Goal: Task Accomplishment & Management: Manage account settings

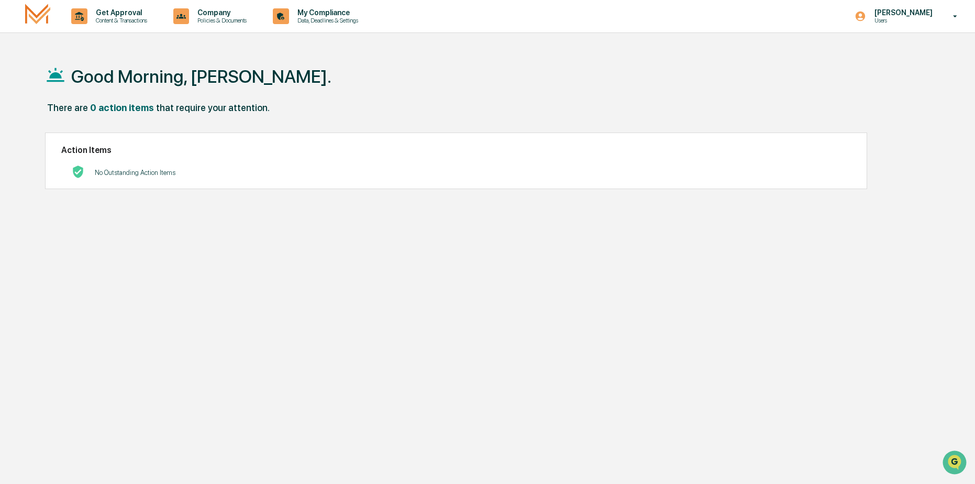
click at [214, 74] on h1 "Good Morning, [PERSON_NAME]." at bounding box center [201, 76] width 260 height 21
click at [914, 22] on p "Users" at bounding box center [902, 20] width 72 height 7
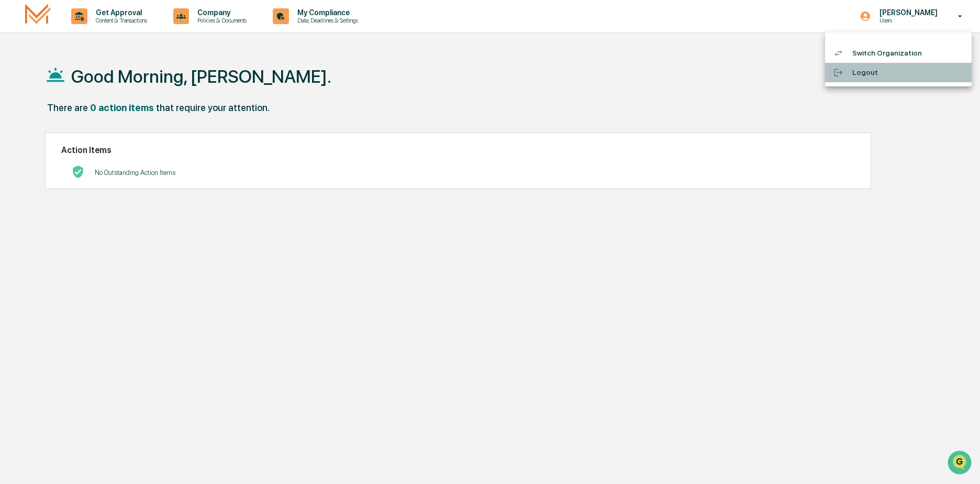
click at [861, 70] on li "Logout" at bounding box center [898, 72] width 147 height 19
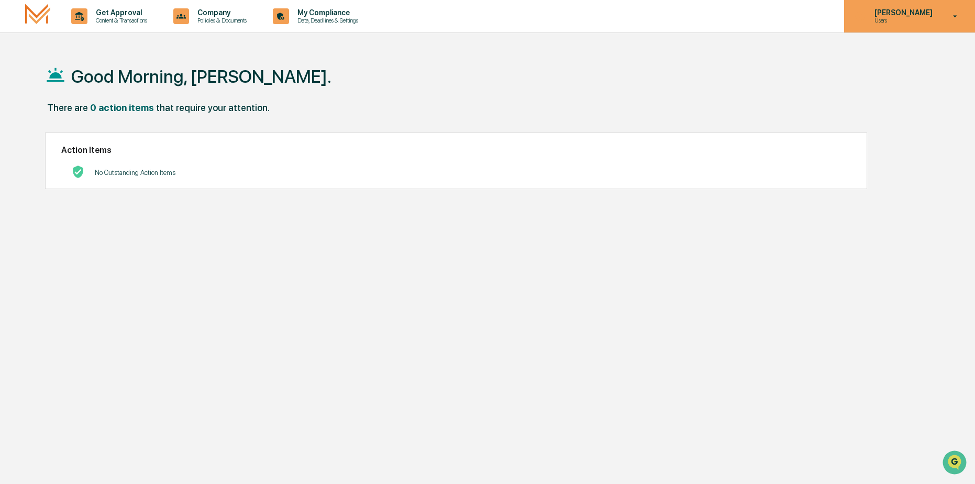
click at [917, 17] on p "Users" at bounding box center [902, 20] width 72 height 7
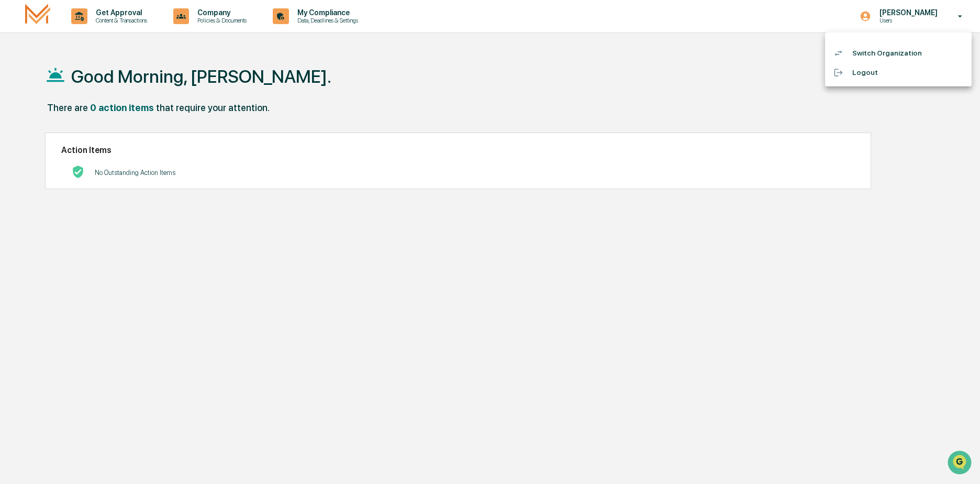
click at [854, 73] on li "Logout" at bounding box center [898, 72] width 147 height 19
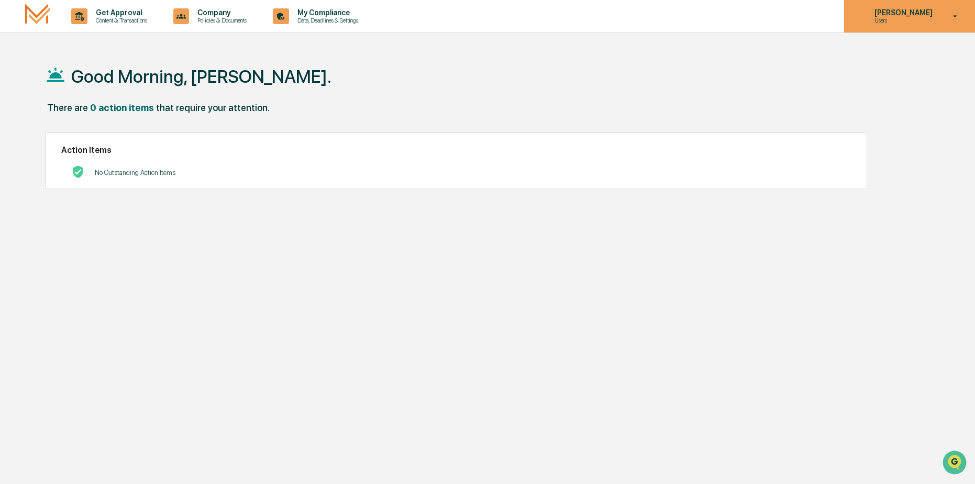
click at [914, 28] on div "Heidi Foster Users" at bounding box center [909, 16] width 131 height 32
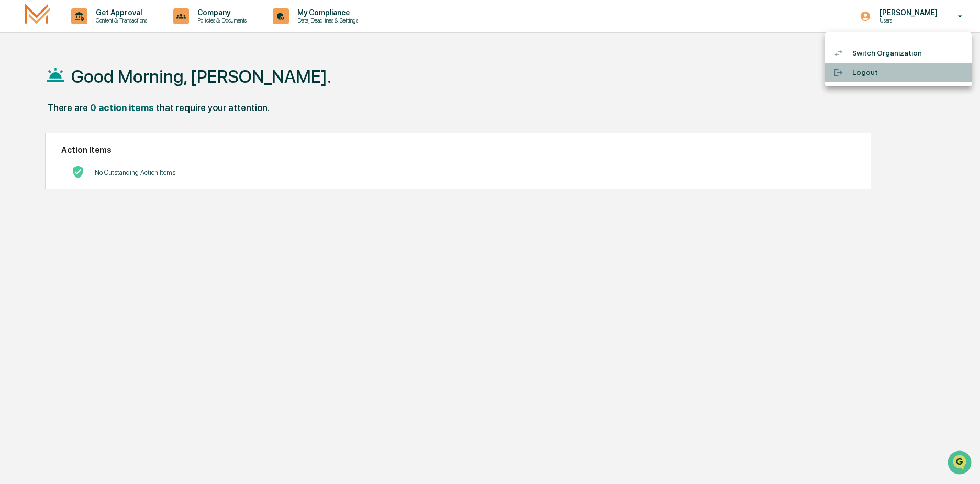
click at [867, 72] on li "Logout" at bounding box center [898, 72] width 147 height 19
